Goal: Transaction & Acquisition: Purchase product/service

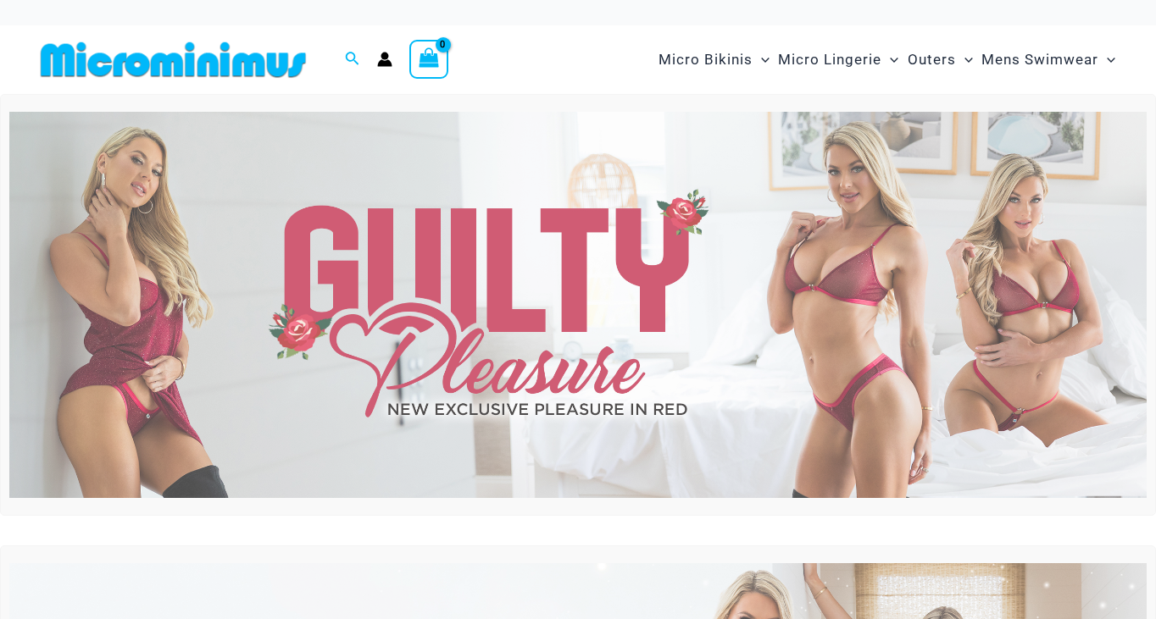
click at [520, 326] on img at bounding box center [577, 305] width 1137 height 386
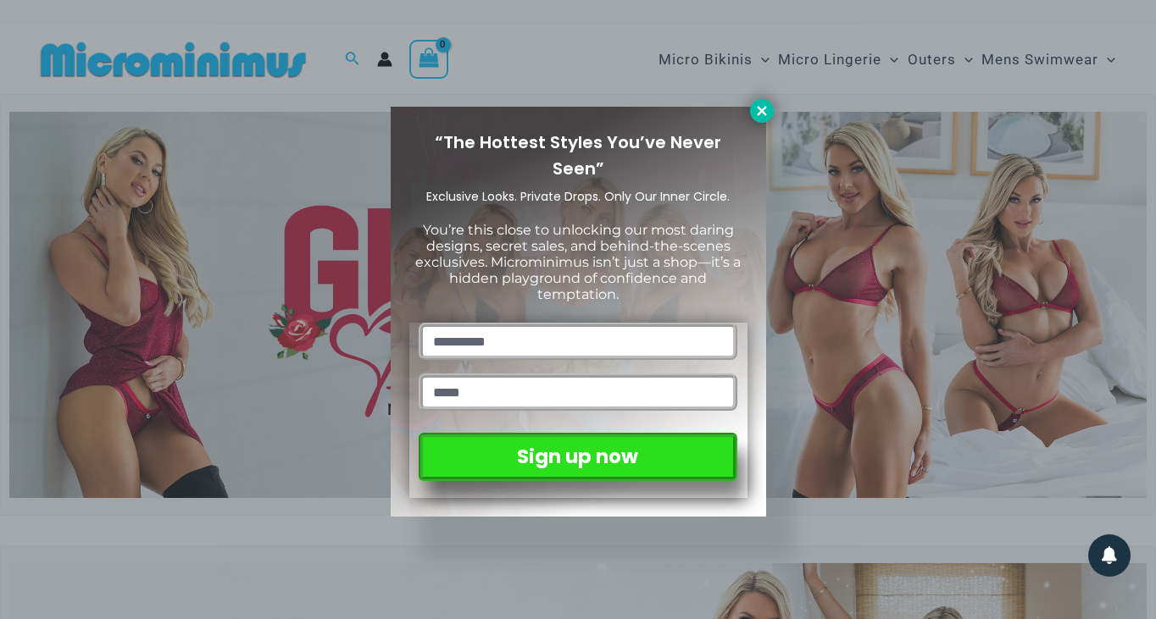
click at [760, 103] on icon at bounding box center [761, 110] width 15 height 15
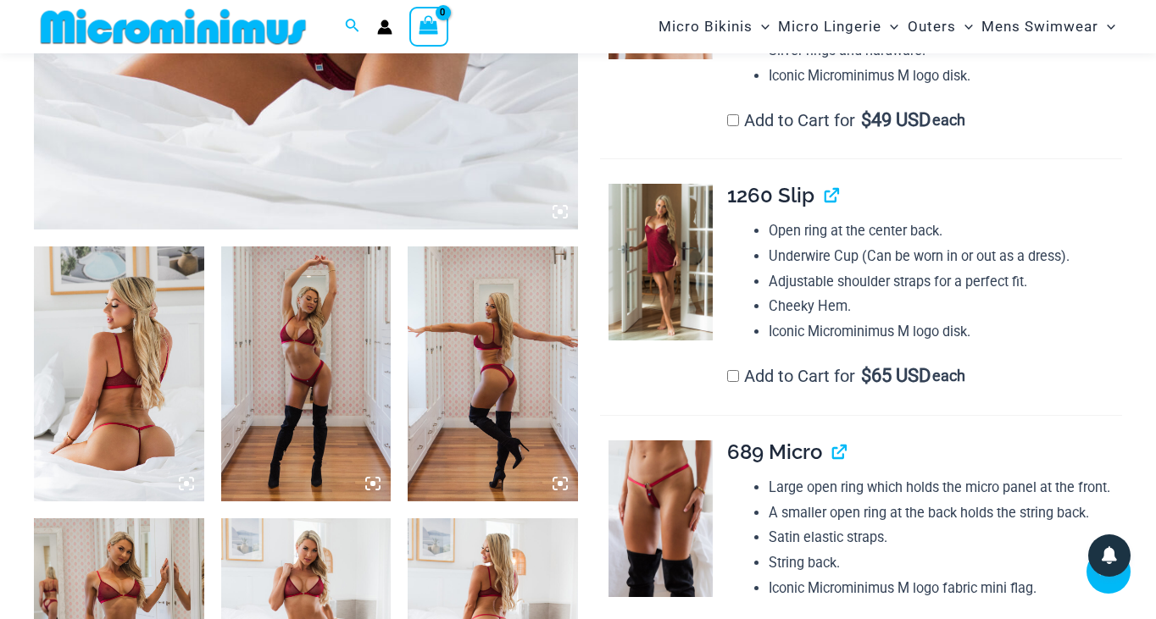
scroll to position [790, 0]
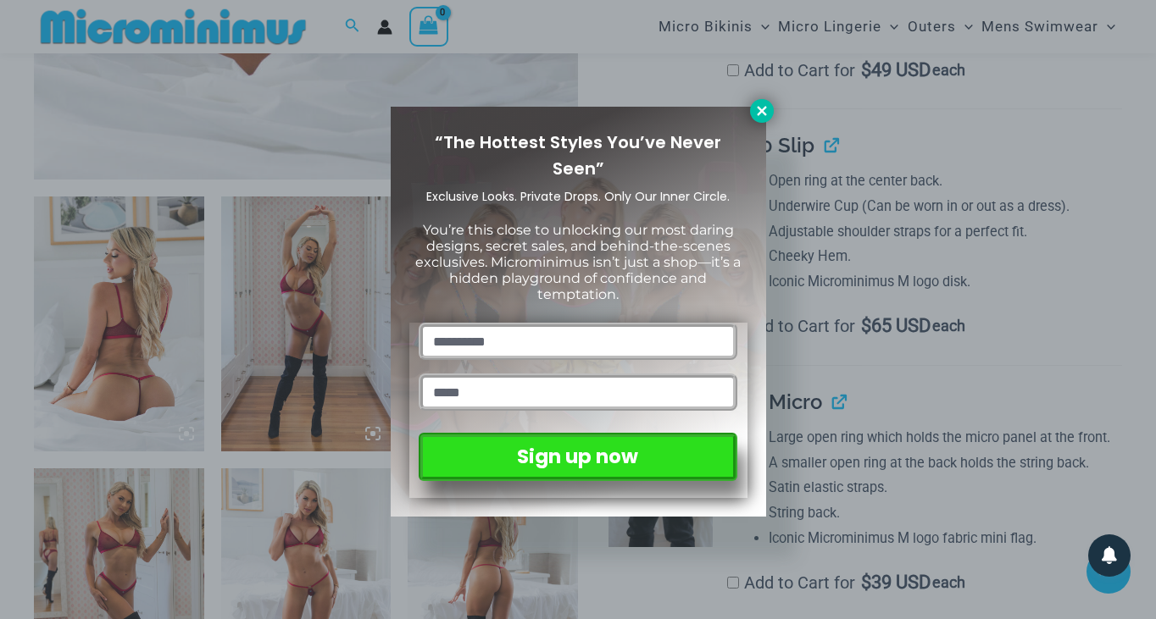
click at [759, 109] on icon at bounding box center [761, 110] width 9 height 9
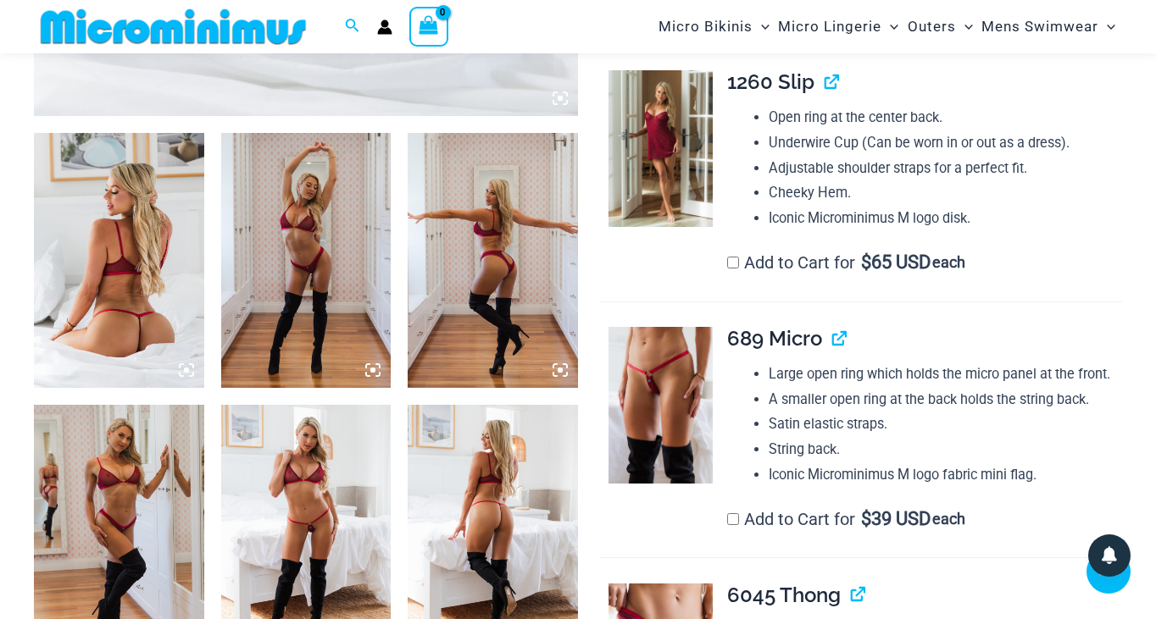
scroll to position [859, 0]
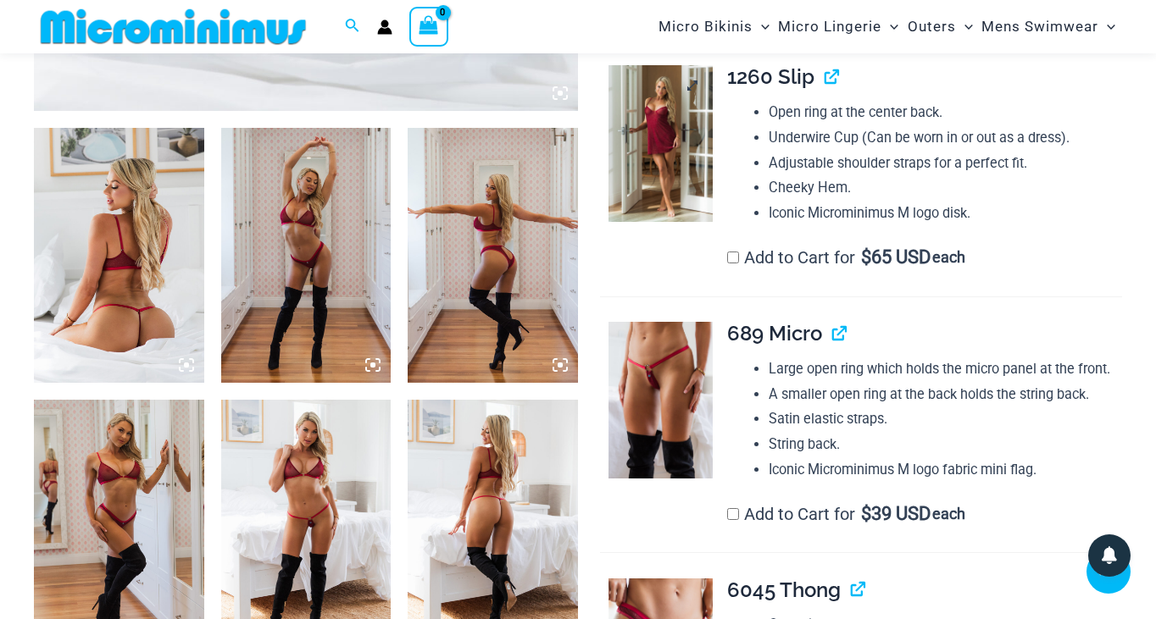
click at [687, 173] on img at bounding box center [660, 143] width 104 height 157
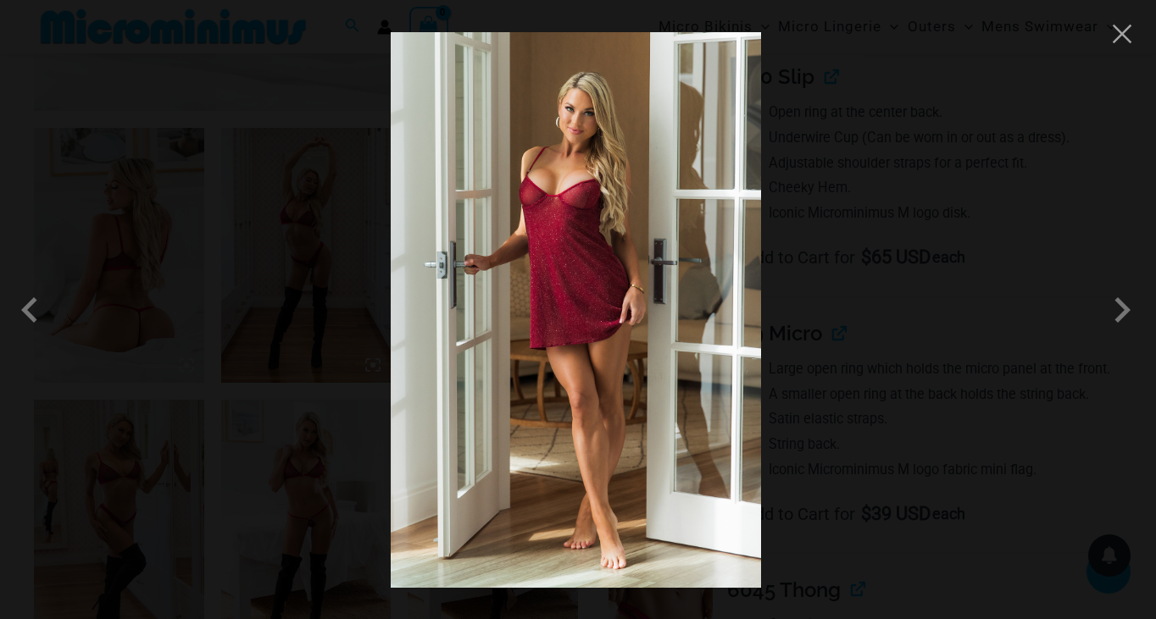
click at [570, 188] on img at bounding box center [576, 310] width 370 height 556
click at [1124, 42] on button "Close" at bounding box center [1121, 33] width 25 height 25
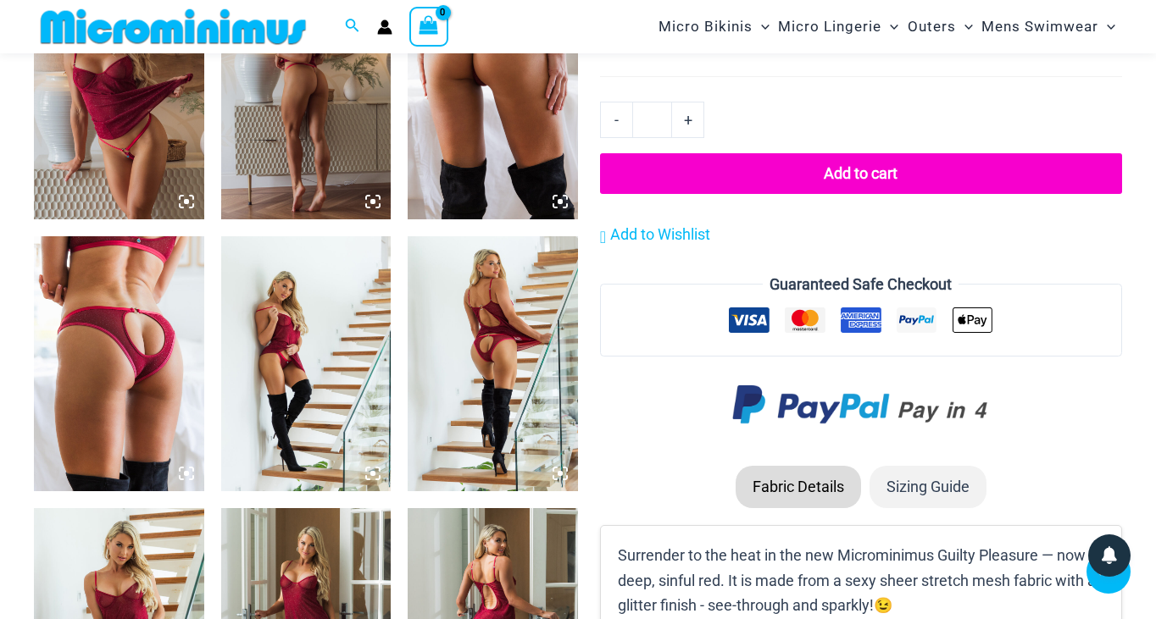
scroll to position [1746, 0]
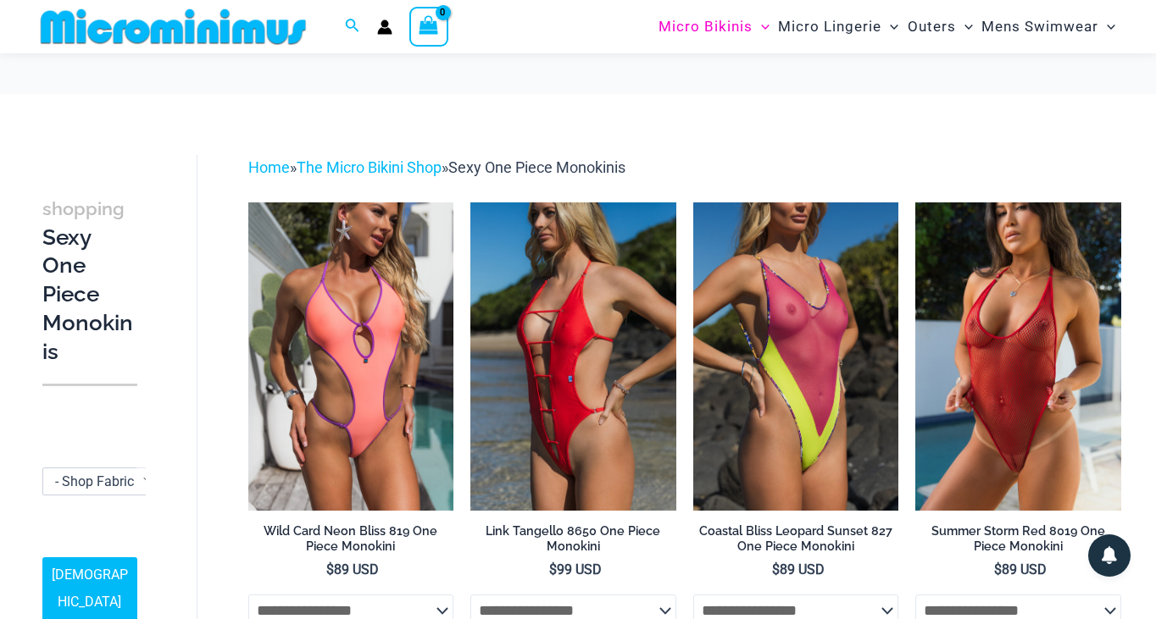
scroll to position [144, 0]
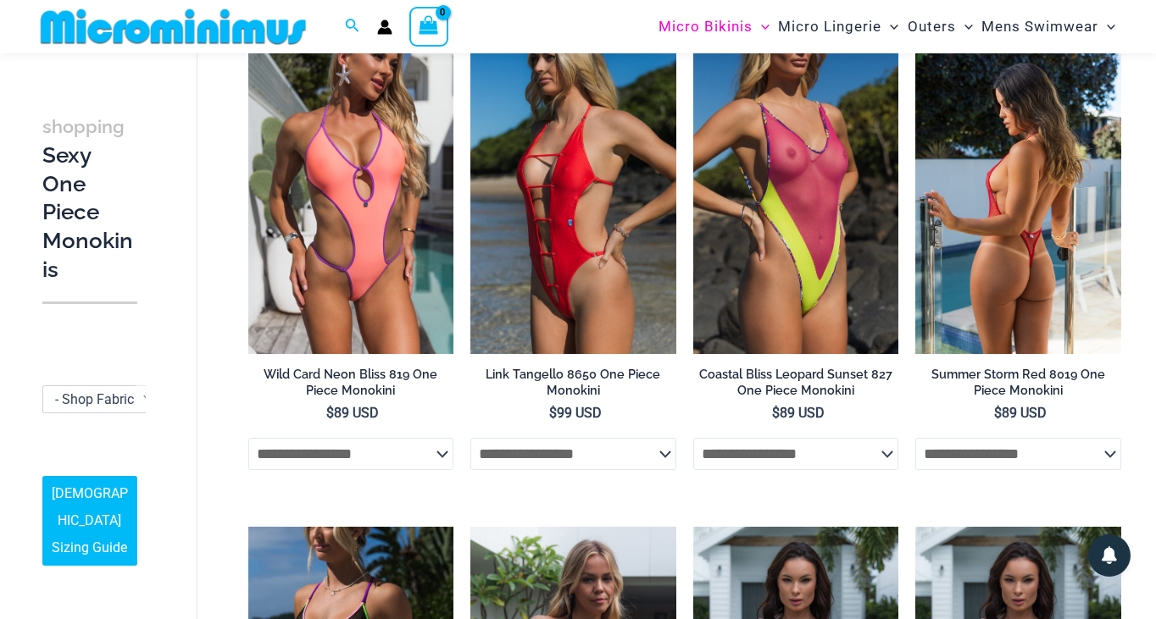
click at [1034, 240] on img at bounding box center [1018, 201] width 206 height 308
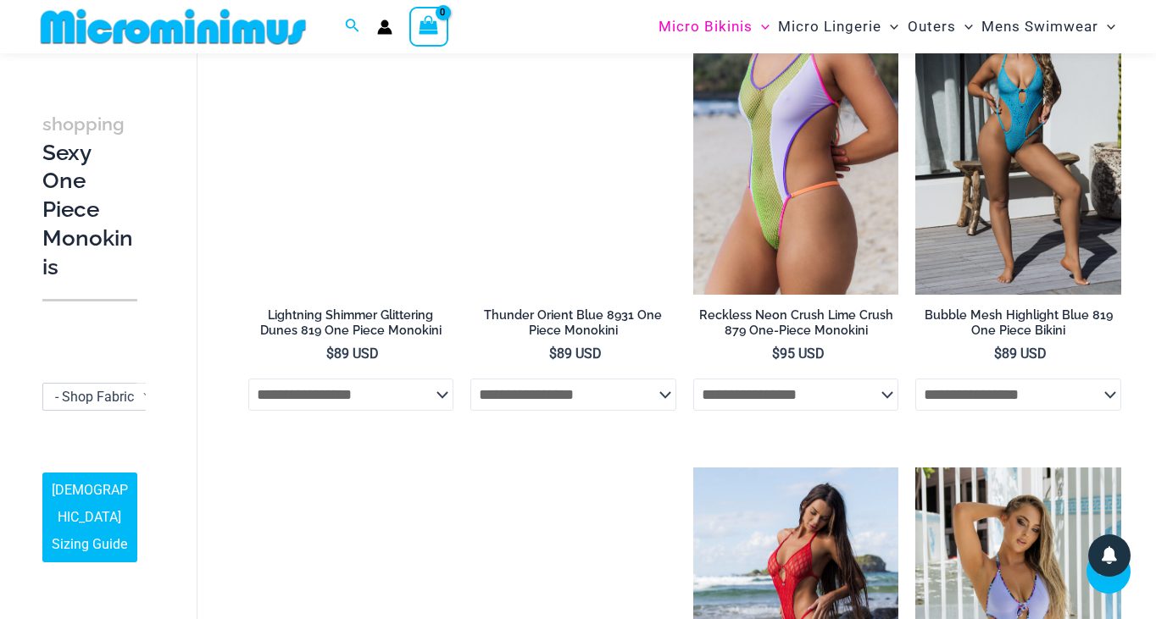
scroll to position [2973, 0]
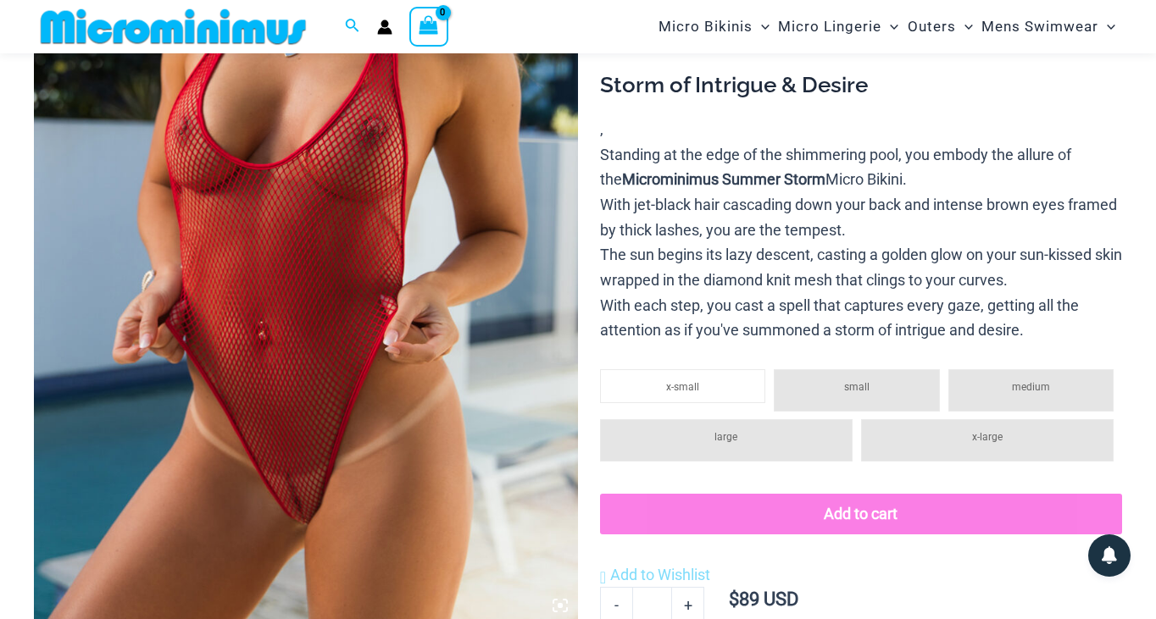
scroll to position [169, 0]
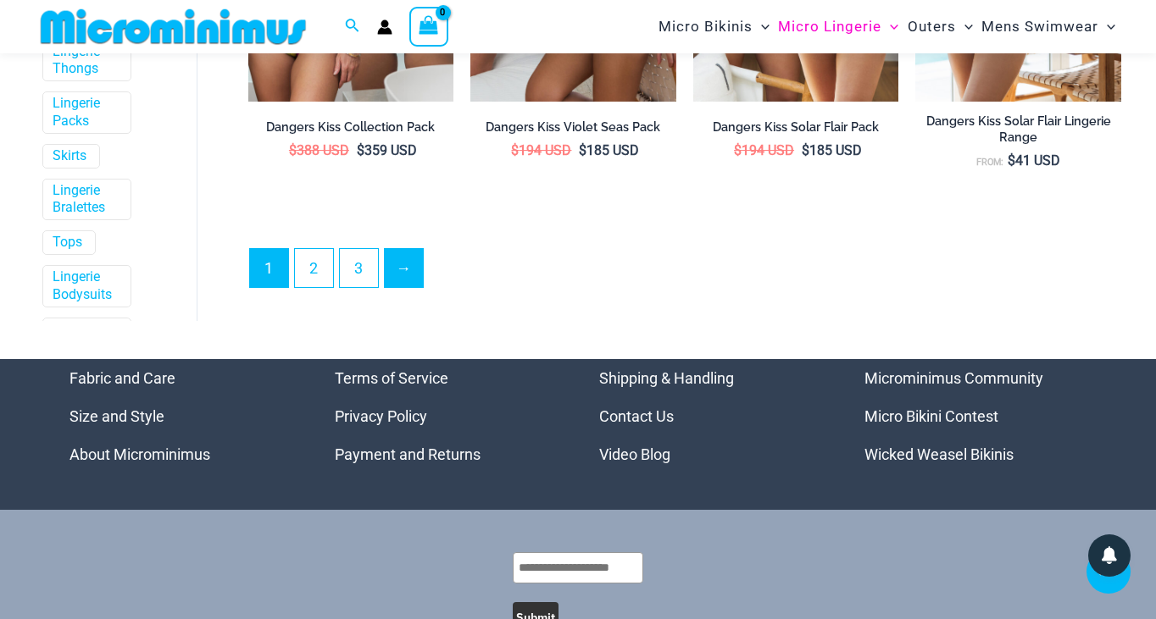
scroll to position [3887, 0]
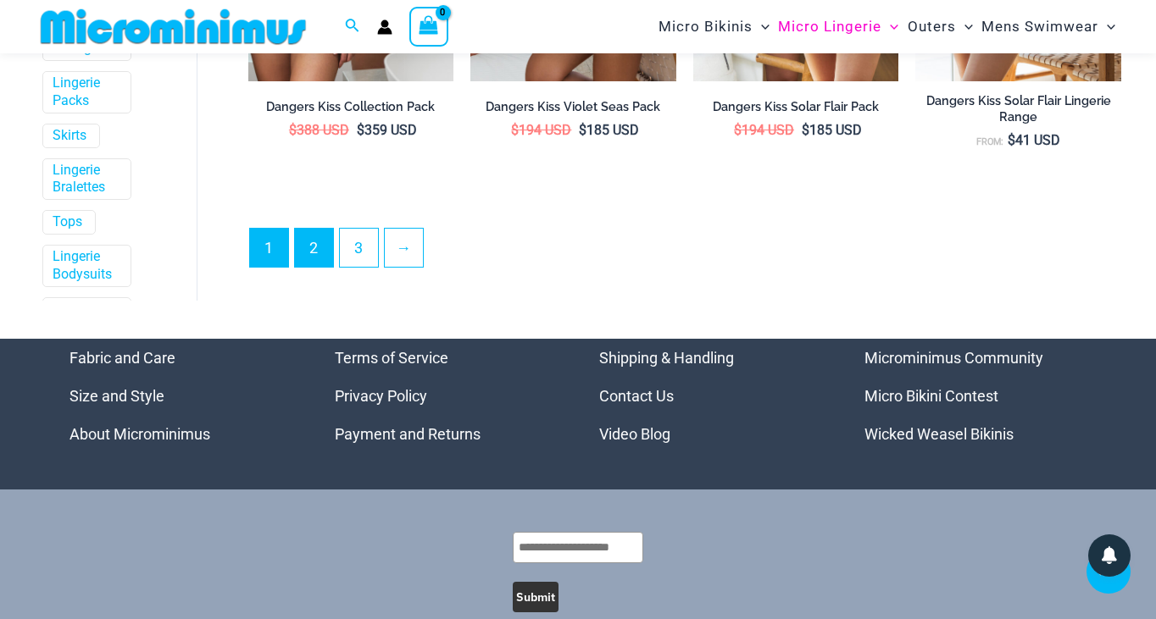
click at [308, 229] on link "2" at bounding box center [314, 248] width 38 height 38
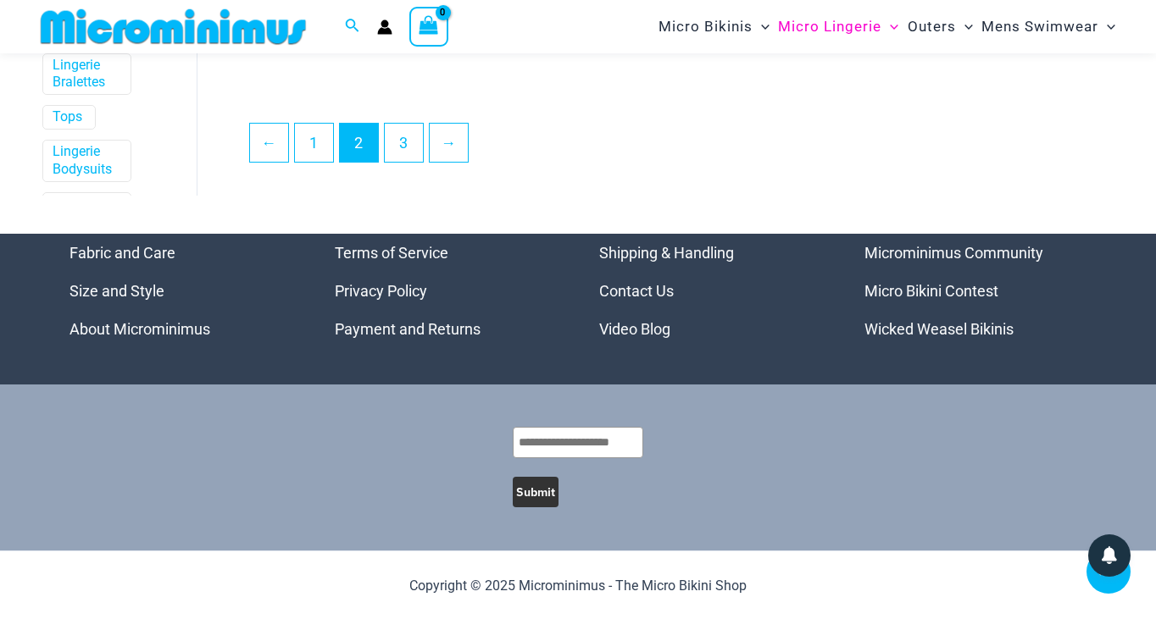
scroll to position [4004, 0]
